Goal: Use online tool/utility: Utilize a website feature to perform a specific function

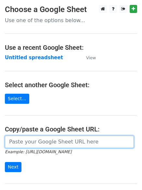
click at [21, 136] on input "url" at bounding box center [69, 142] width 129 height 12
paste input "https://docs.google.com/spreadsheets/d/1Hq0aiBuMlY_2WXI9KAtk0xxBBicx57CTI14DDFA…"
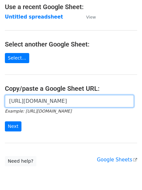
scroll to position [47, 0]
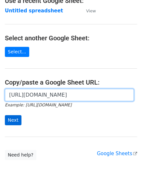
type input "https://docs.google.com/spreadsheets/d/1Hq0aiBuMlY_2WXI9KAtk0xxBBicx57CTI14DDFA…"
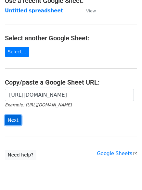
scroll to position [0, 0]
click at [16, 117] on input "Next" at bounding box center [13, 120] width 17 height 10
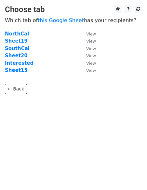
click at [25, 56] on td "Sheet20" at bounding box center [42, 55] width 75 height 7
click at [21, 56] on strong "Sheet20" at bounding box center [16, 56] width 23 height 6
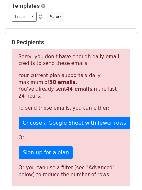
scroll to position [79, 0]
